Goal: Browse casually

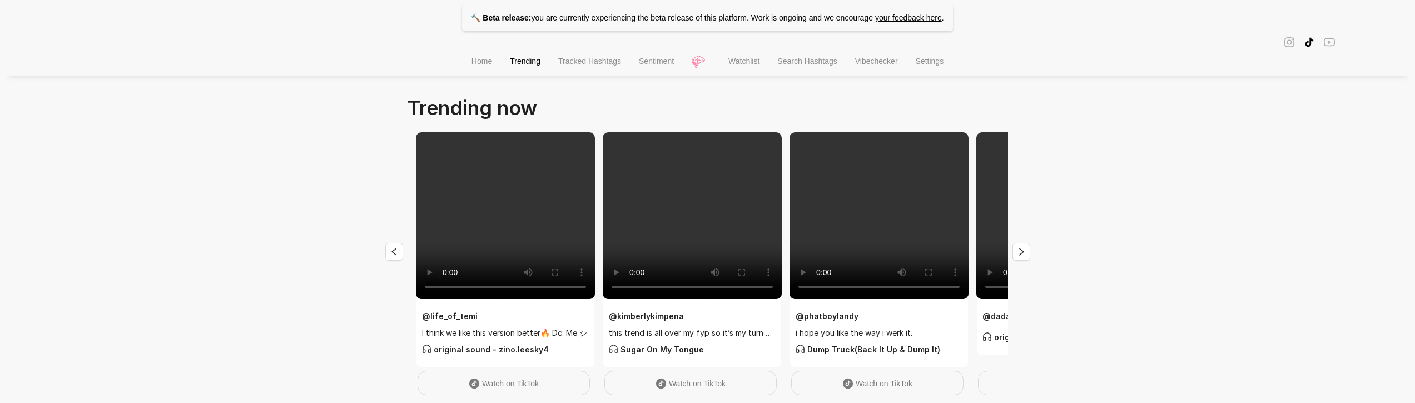
click at [227, 225] on div "🔨 Beta release: you are currently experiencing the beta release of this platfor…" at bounding box center [707, 351] width 1415 height 702
